Goal: Transaction & Acquisition: Purchase product/service

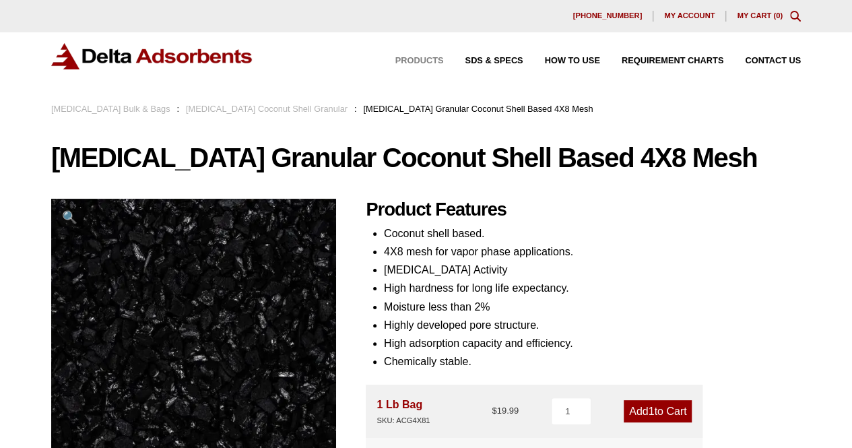
click at [427, 61] on span "Products" at bounding box center [420, 61] width 49 height 9
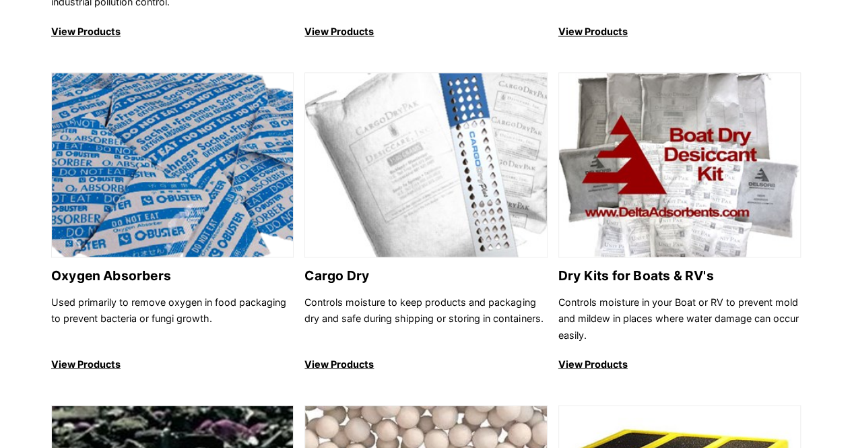
scroll to position [943, 0]
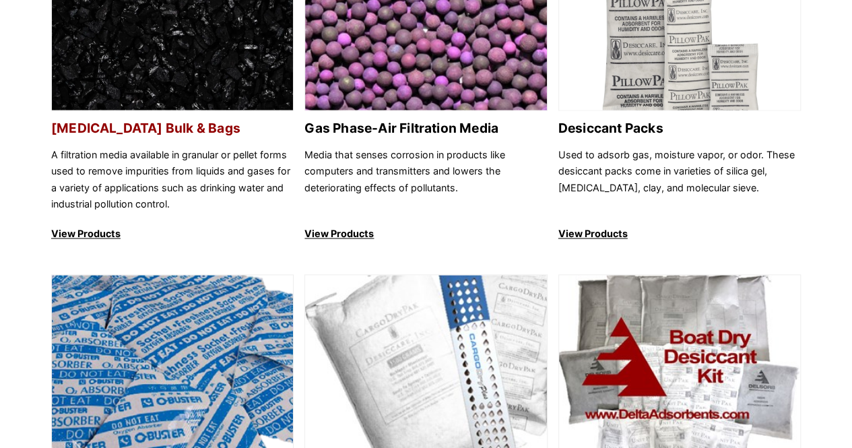
click at [116, 232] on p "View Products" at bounding box center [172, 234] width 243 height 16
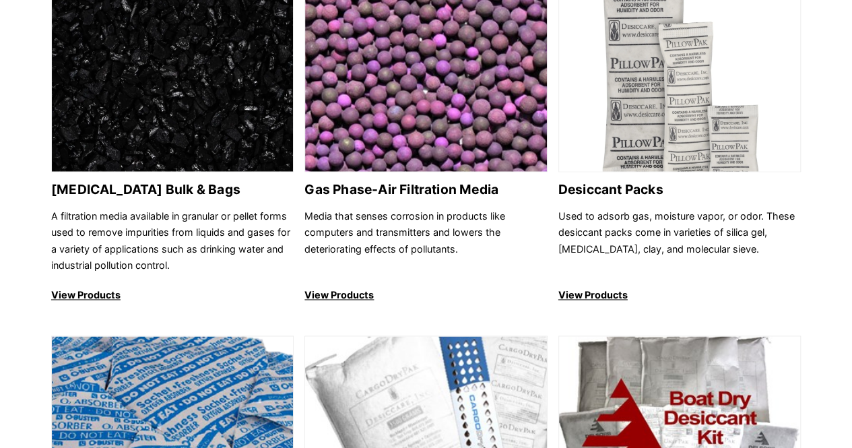
scroll to position [635, 0]
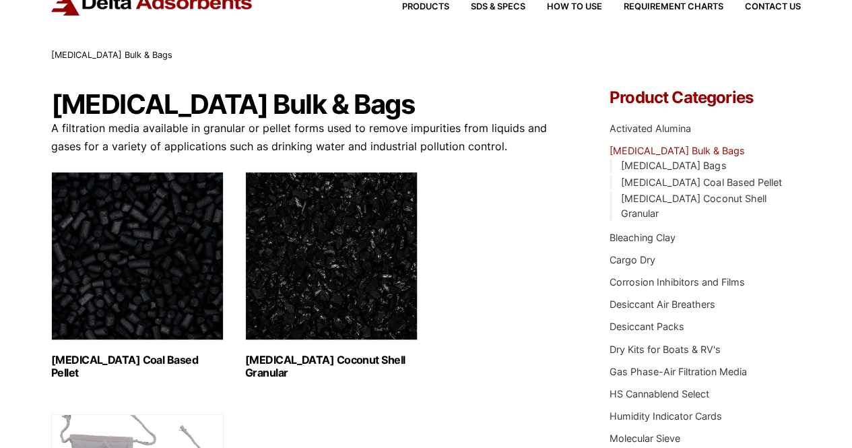
scroll to position [135, 0]
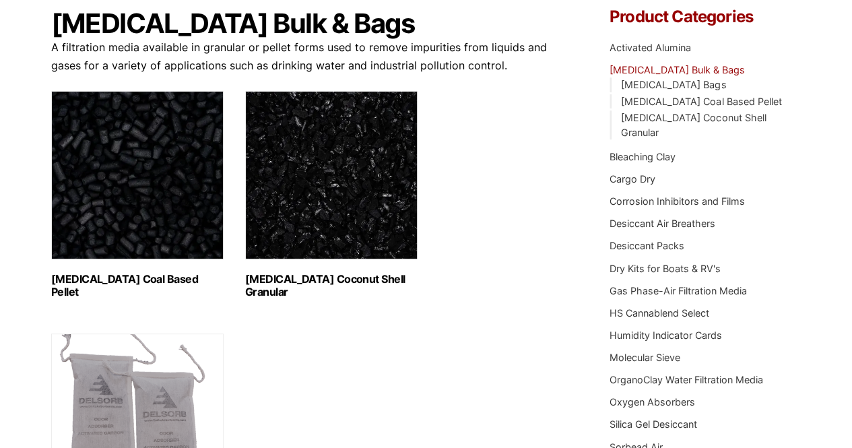
click at [131, 201] on img "Visit product category Activated Carbon Coal Based Pellet" at bounding box center [137, 175] width 172 height 168
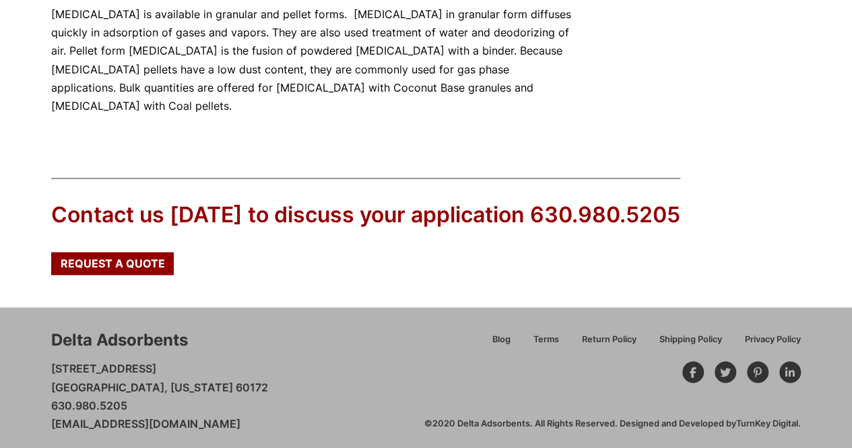
scroll to position [910, 0]
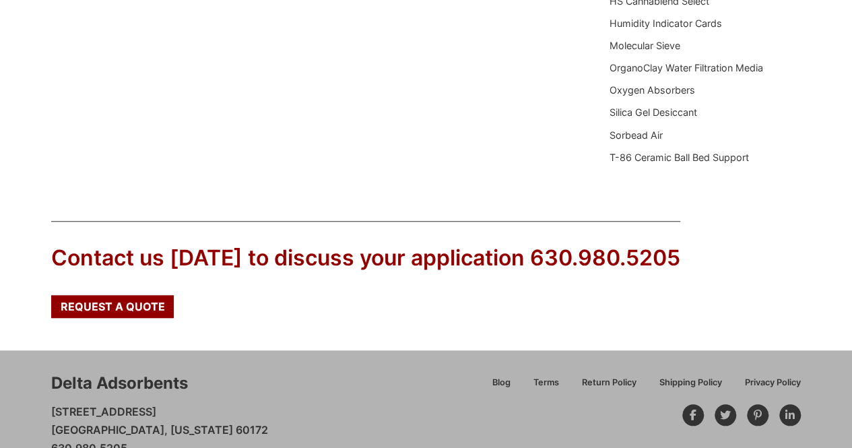
scroll to position [495, 0]
